Goal: Information Seeking & Learning: Learn about a topic

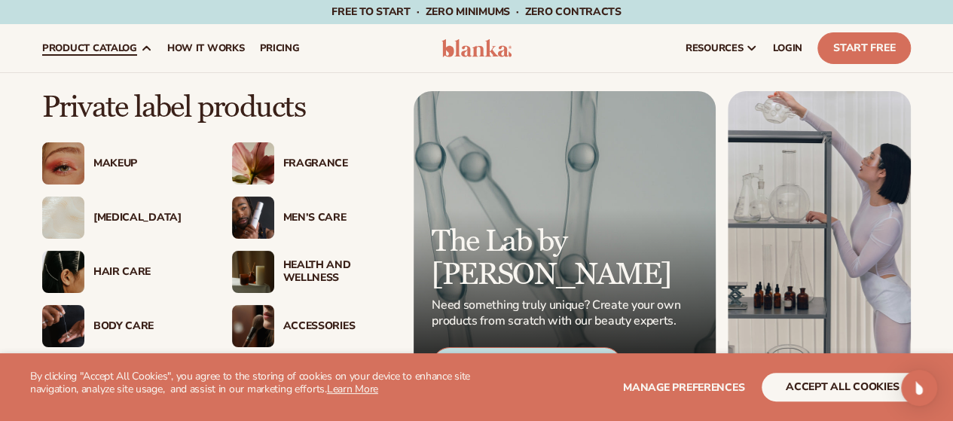
click at [303, 220] on div "Men’s Care" at bounding box center [337, 218] width 108 height 13
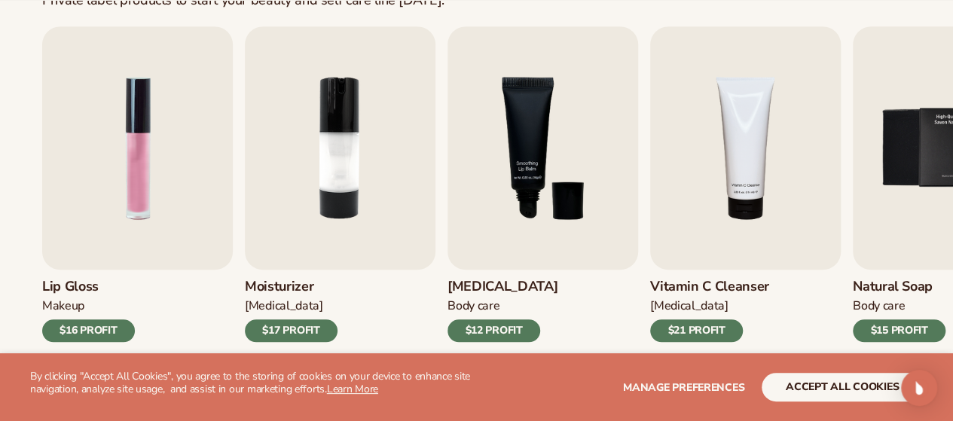
scroll to position [527, 0]
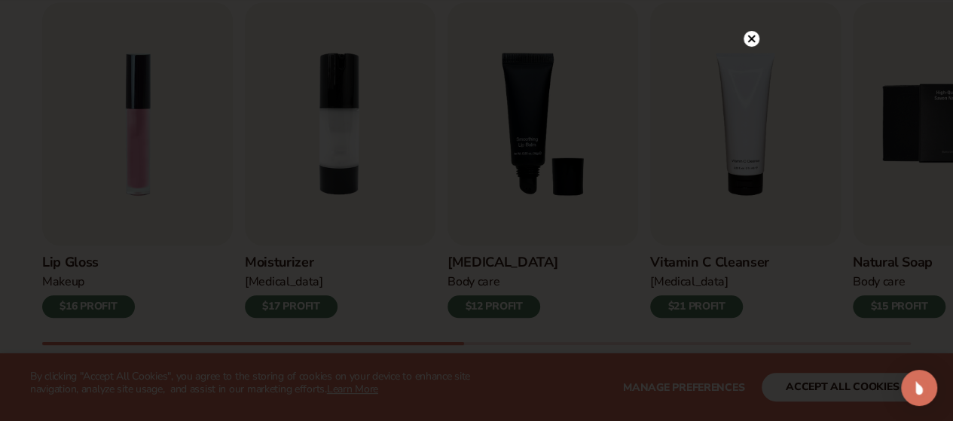
click at [752, 40] on icon at bounding box center [751, 39] width 8 height 8
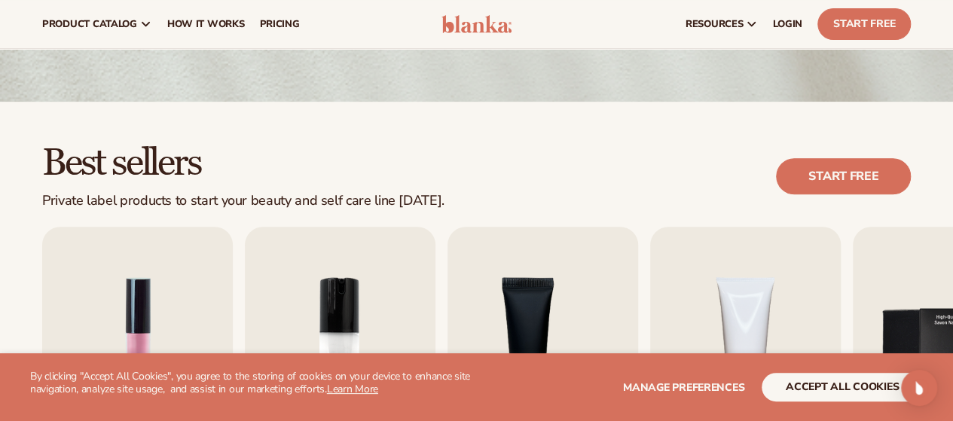
scroll to position [0, 0]
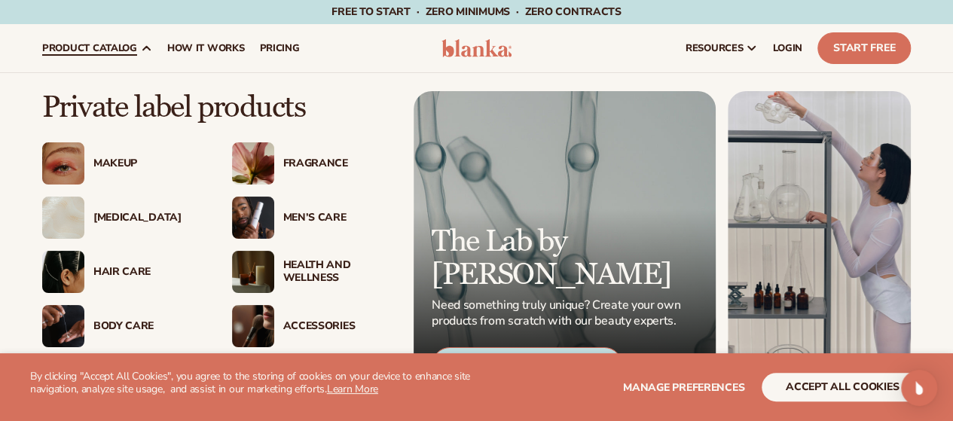
click at [111, 270] on div "Hair Care" at bounding box center [147, 272] width 108 height 13
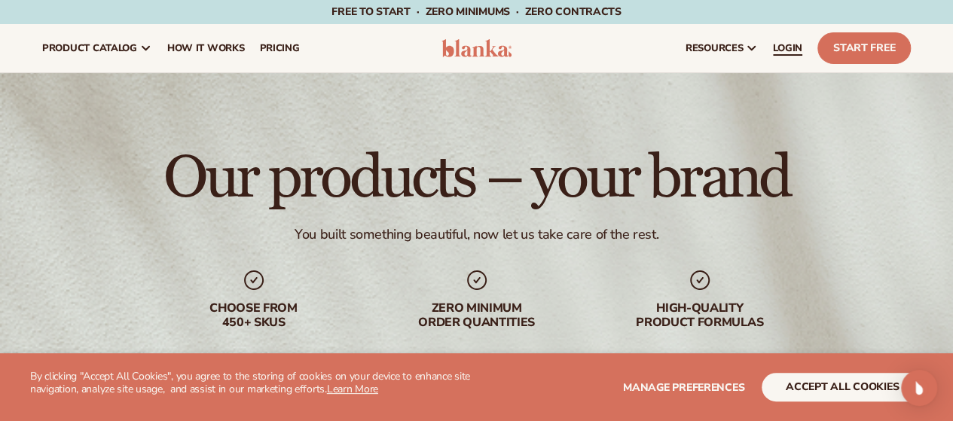
click at [787, 47] on span "LOGIN" at bounding box center [787, 48] width 29 height 12
click at [285, 43] on span "pricing" at bounding box center [279, 48] width 40 height 12
